Goal: Navigation & Orientation: Understand site structure

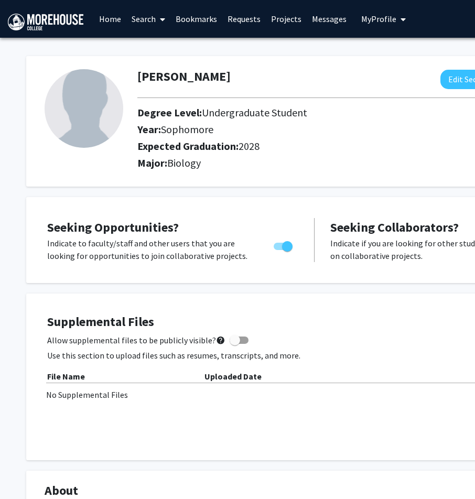
click at [150, 24] on link "Search" at bounding box center [148, 19] width 44 height 37
click at [121, 19] on link "Home" at bounding box center [110, 19] width 32 height 37
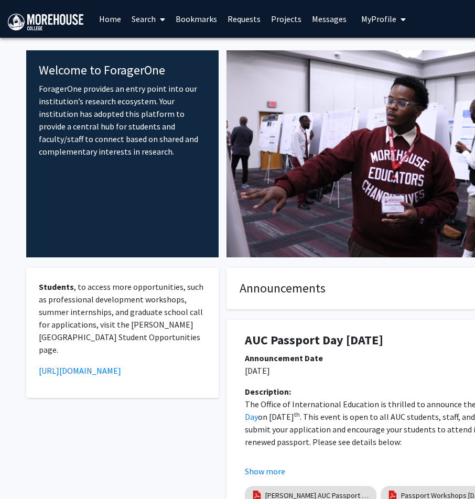
click at [231, 21] on link "Requests" at bounding box center [244, 19] width 44 height 37
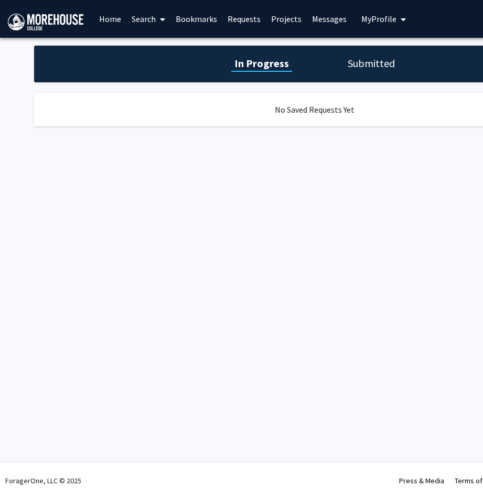
click at [276, 24] on link "Projects" at bounding box center [286, 19] width 41 height 37
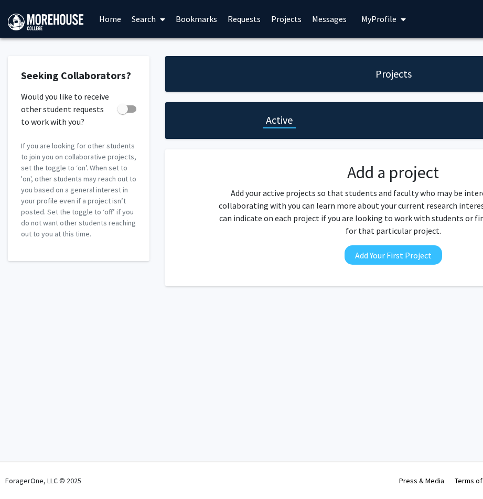
click at [318, 16] on link "Messages" at bounding box center [329, 19] width 45 height 37
